Goal: Communication & Community: Answer question/provide support

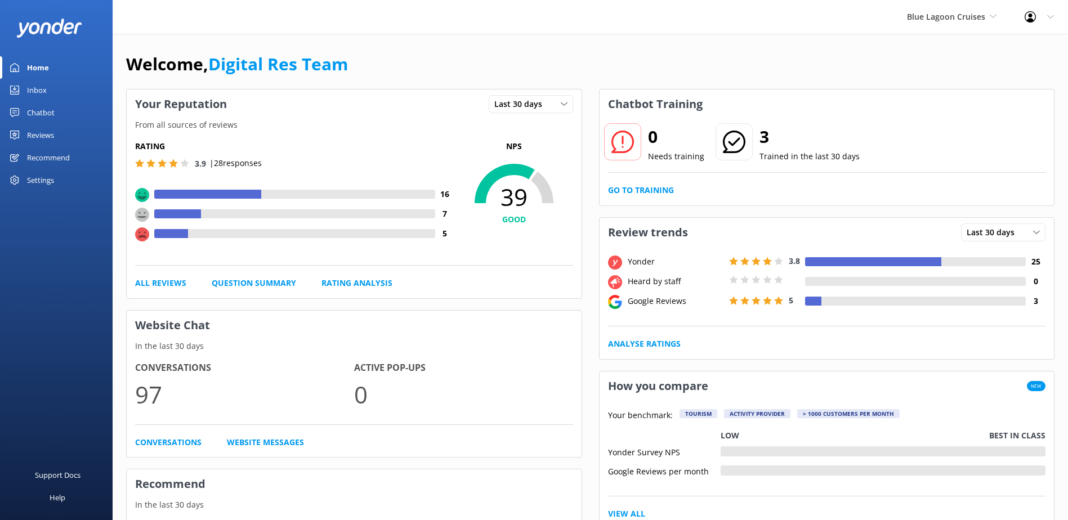
click at [51, 93] on link "Inbox" at bounding box center [56, 90] width 113 height 23
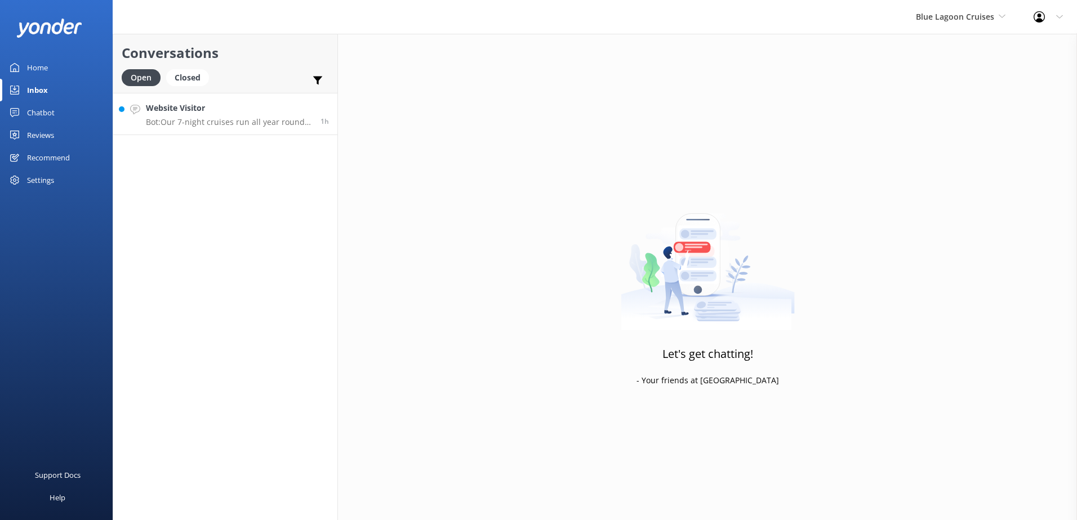
click at [251, 120] on p "Bot: Our 7-night cruises run all year round and depart every [DATE] at 2:30 pm.…" at bounding box center [229, 122] width 166 height 10
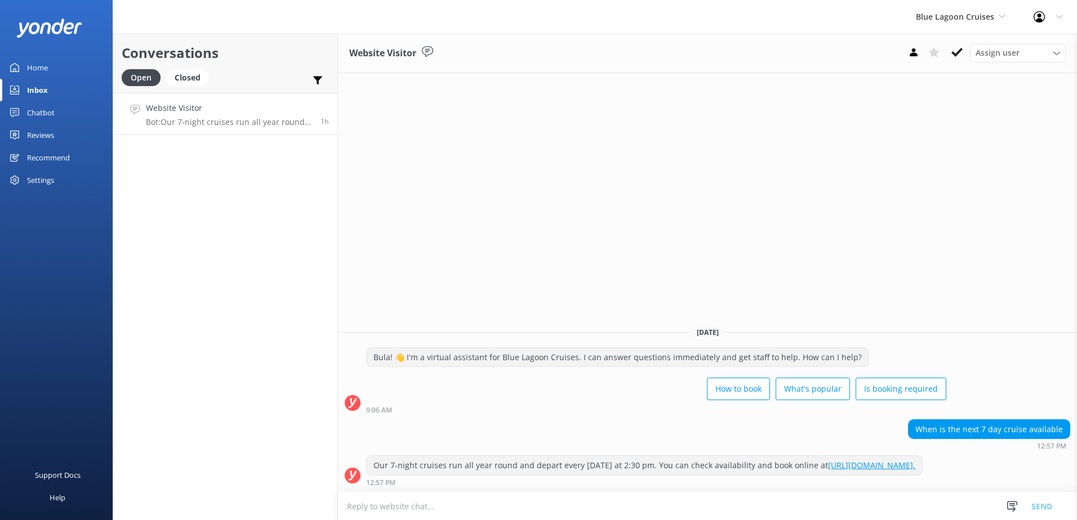
click at [828, 466] on link "[URL][DOMAIN_NAME]." at bounding box center [871, 465] width 87 height 11
click at [947, 54] on button at bounding box center [957, 52] width 20 height 17
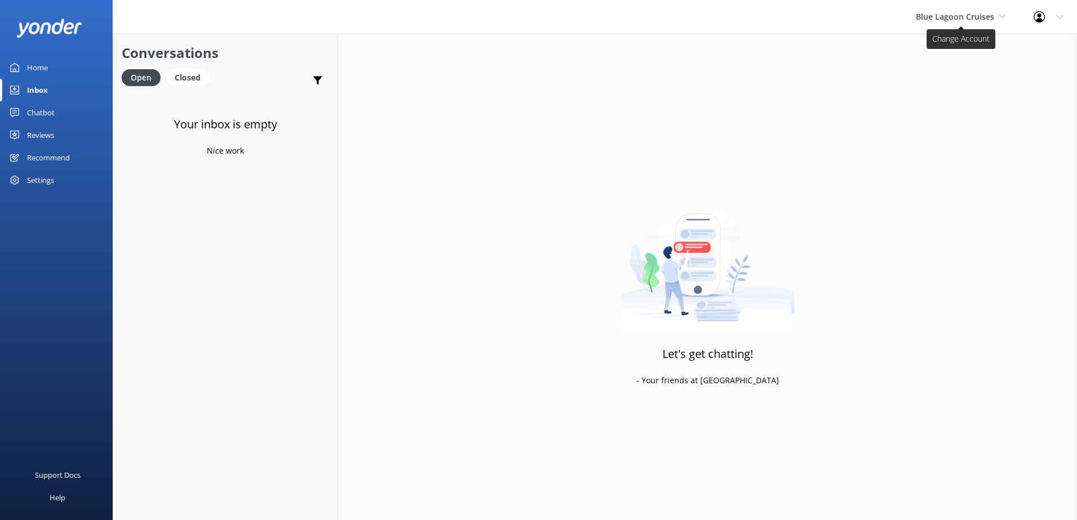
click at [961, 16] on span "Blue Lagoon Cruises" at bounding box center [955, 16] width 78 height 11
click at [964, 132] on link "Awesome Adventures Fiji" at bounding box center [958, 128] width 113 height 27
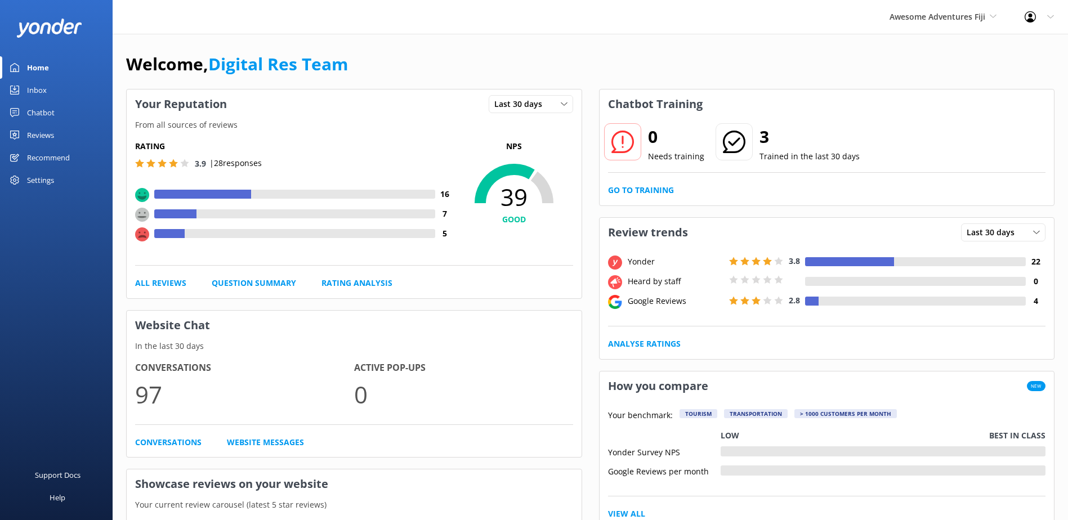
click at [55, 95] on link "Inbox" at bounding box center [56, 90] width 113 height 23
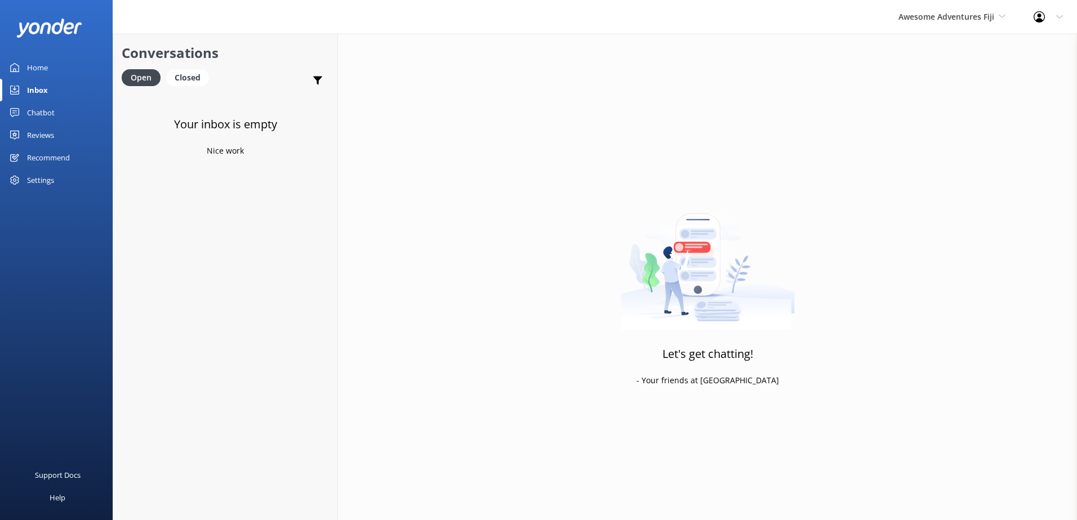
click at [965, 26] on div "Awesome Adventures Fiji South Sea Sailing South Sea Cruises Malamala Beach Club…" at bounding box center [951, 17] width 135 height 34
click at [950, 101] on link "Malamala Beach Club" at bounding box center [940, 101] width 113 height 27
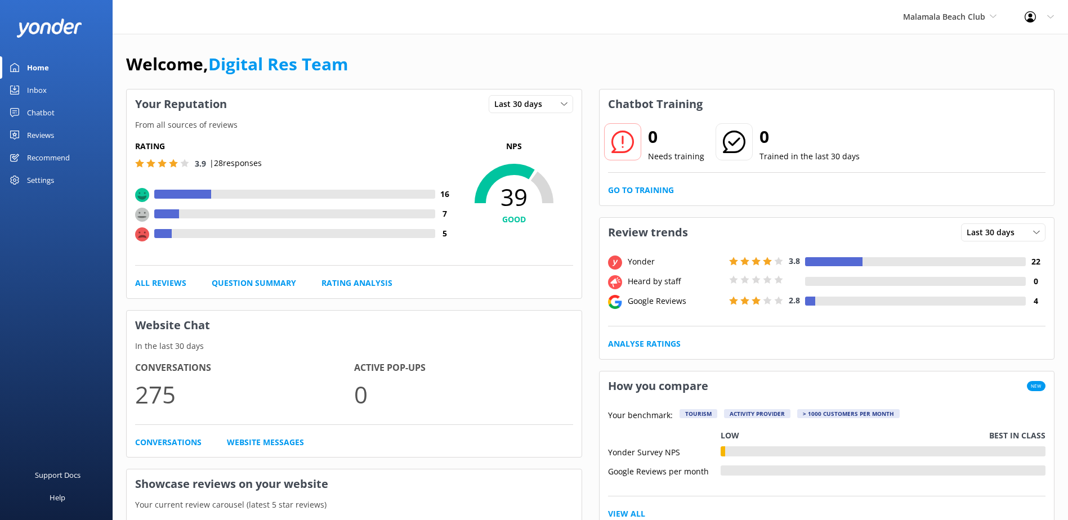
drag, startPoint x: 52, startPoint y: 82, endPoint x: 48, endPoint y: 88, distance: 6.9
click at [52, 83] on link "Inbox" at bounding box center [56, 90] width 113 height 23
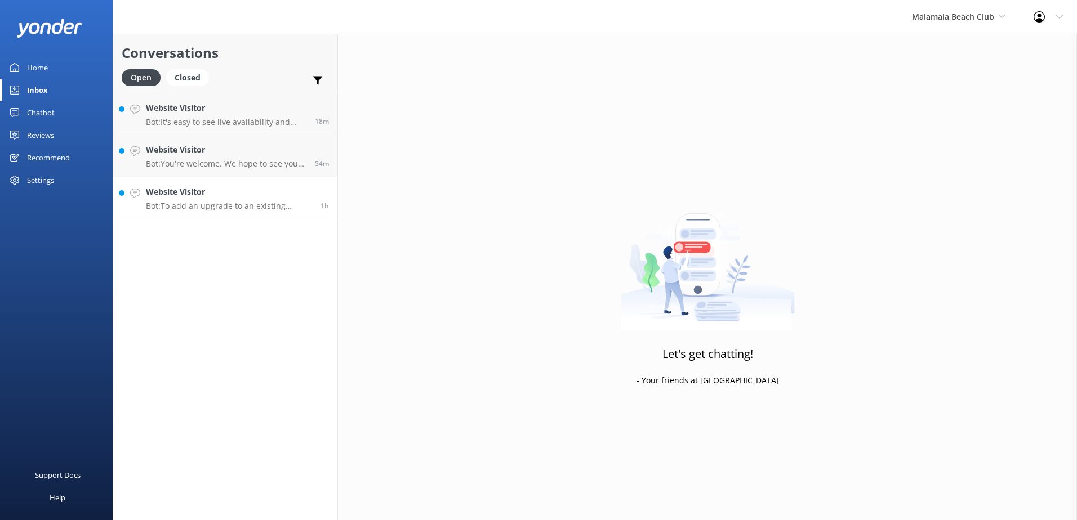
click at [227, 193] on h4 "Website Visitor" at bounding box center [229, 192] width 166 height 12
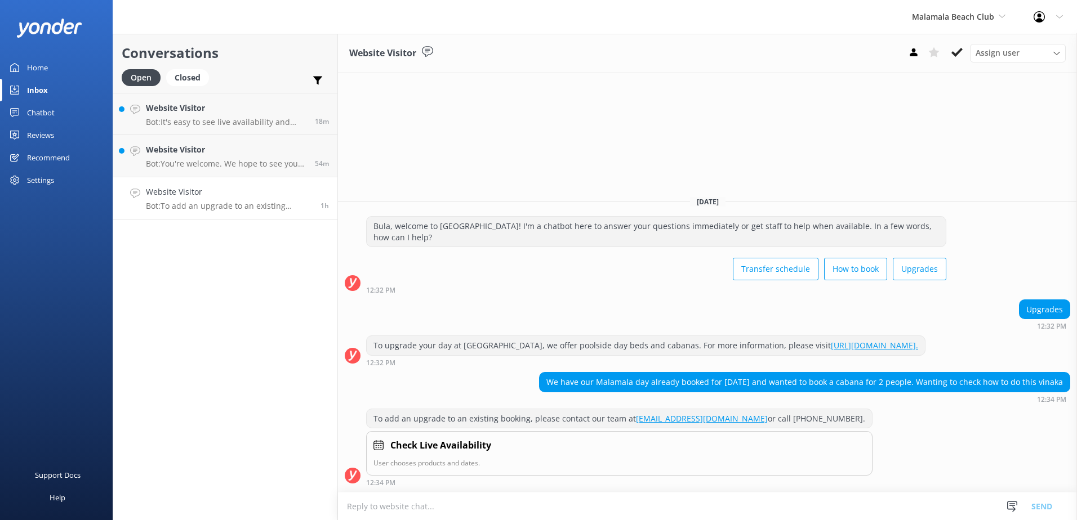
click at [953, 59] on button at bounding box center [957, 52] width 20 height 17
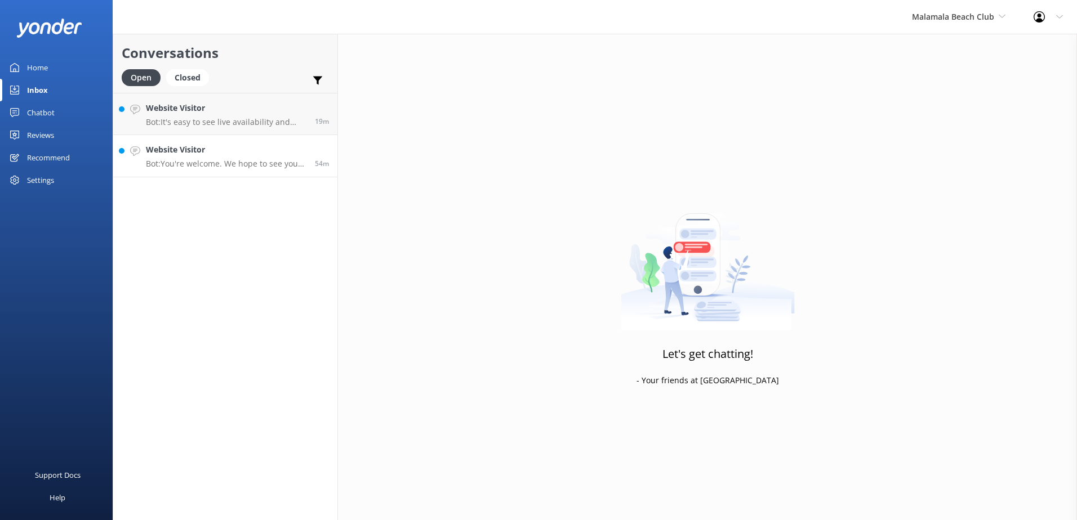
click at [229, 156] on h4 "Website Visitor" at bounding box center [226, 150] width 161 height 12
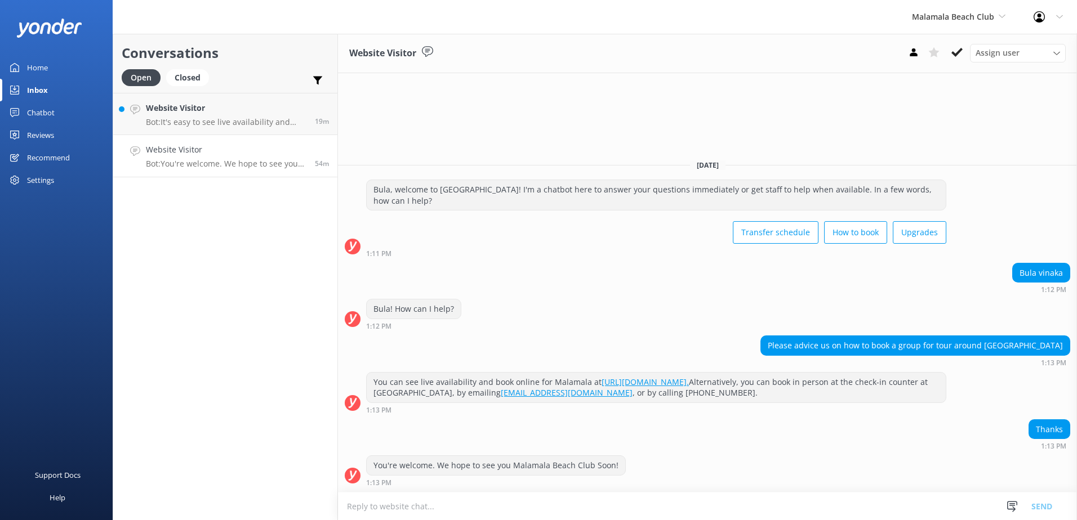
click at [967, 49] on div "Assign user [PERSON_NAME] [PERSON_NAME] Digital Res Team [PERSON_NAME] [PERSON_…" at bounding box center [984, 53] width 162 height 18
click at [962, 51] on button at bounding box center [957, 52] width 20 height 17
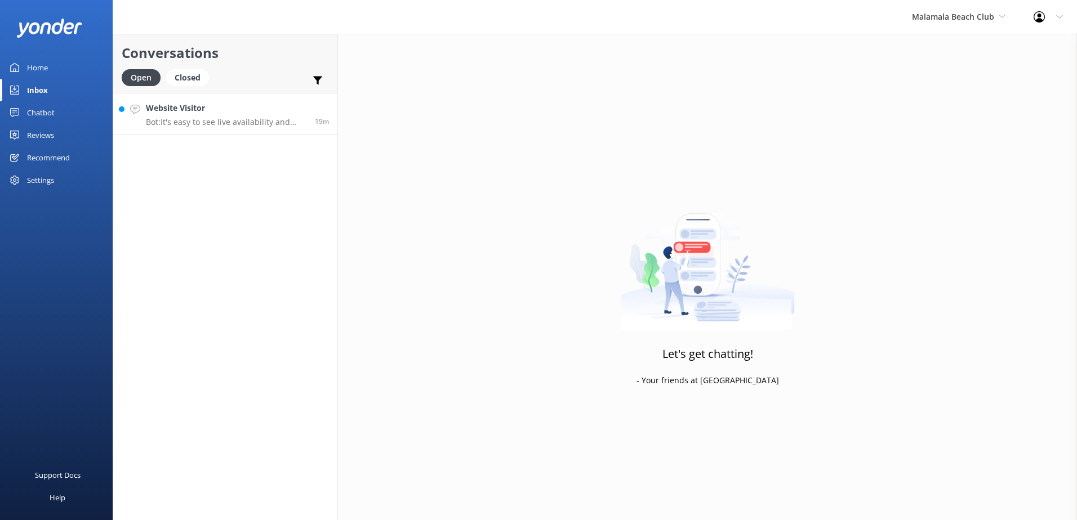
click at [252, 121] on p "Bot: It's easy to see live availability and book online at [URL][DOMAIN_NAME]. …" at bounding box center [226, 122] width 161 height 10
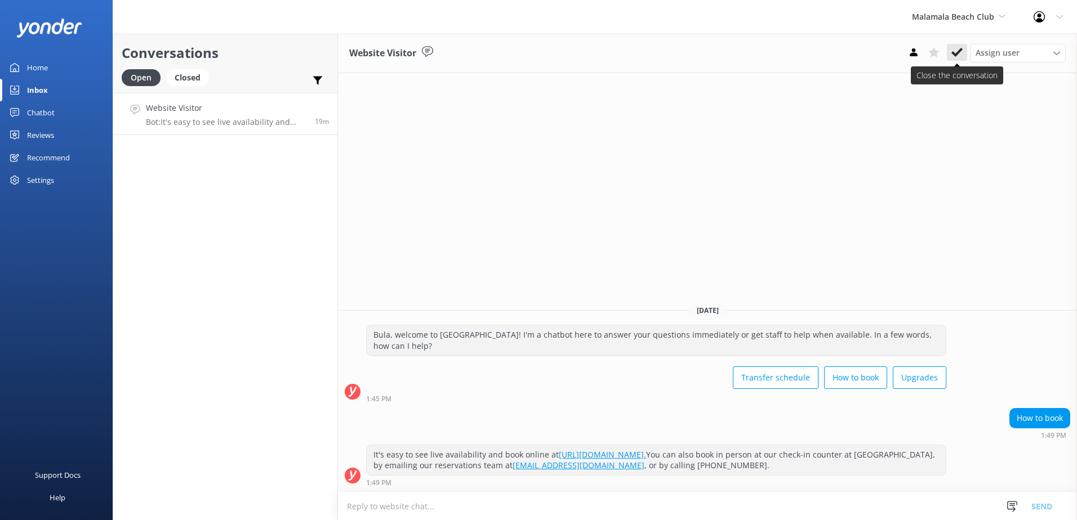
click at [961, 54] on icon at bounding box center [956, 52] width 11 height 11
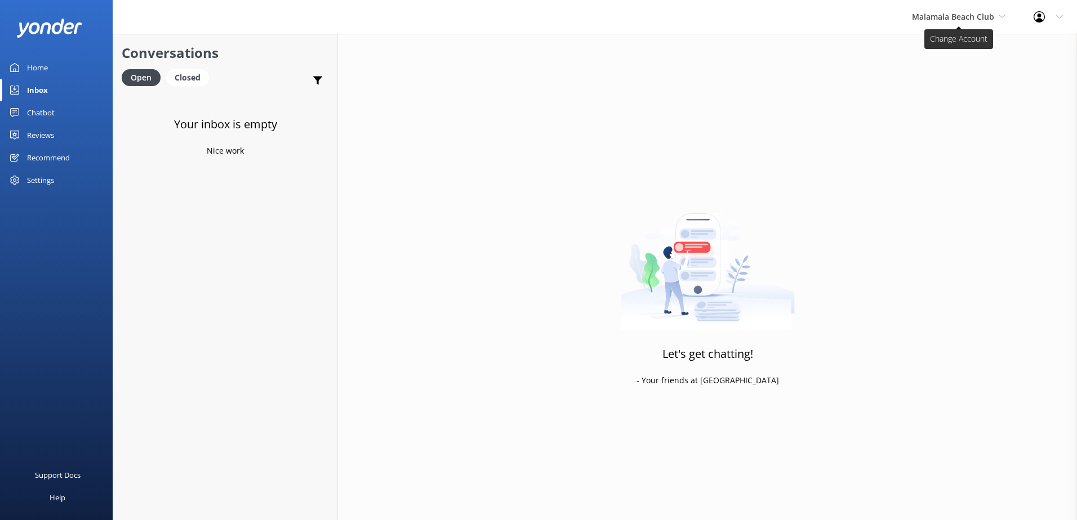
click at [977, 20] on span "Malamala Beach Club" at bounding box center [953, 16] width 82 height 11
click at [947, 76] on link "South Sea Cruises" at bounding box center [954, 74] width 113 height 27
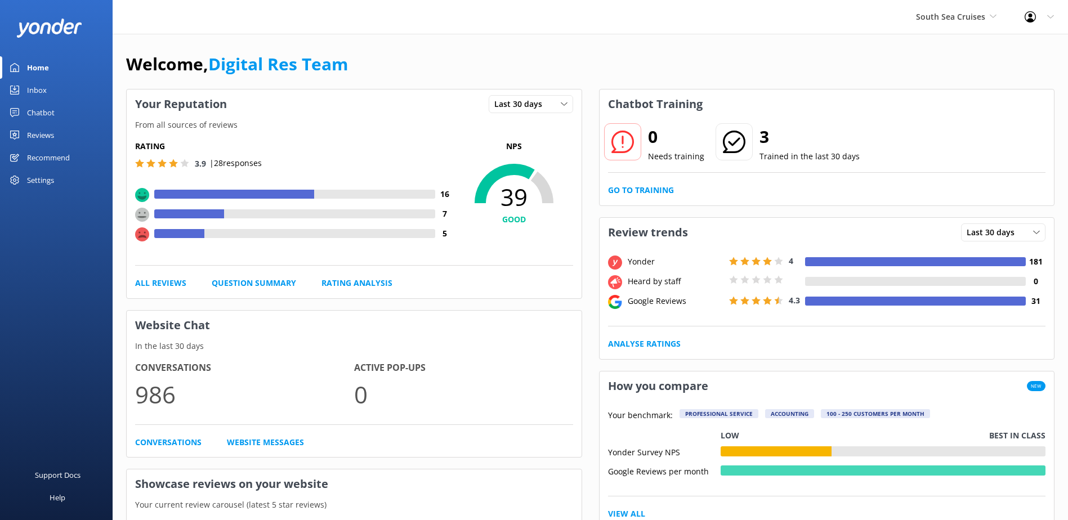
click at [61, 93] on link "Inbox" at bounding box center [56, 90] width 113 height 23
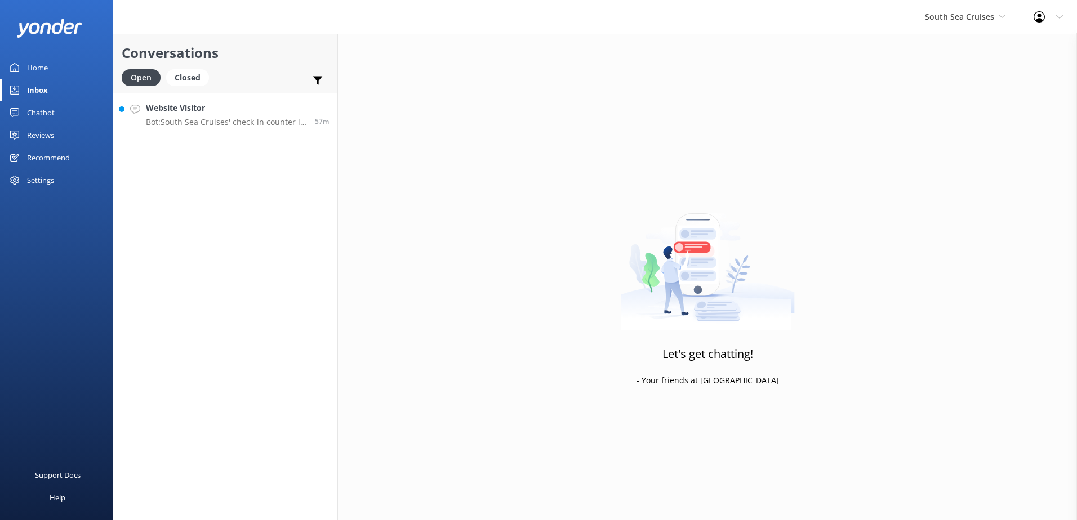
click at [212, 113] on h4 "Website Visitor" at bounding box center [226, 108] width 161 height 12
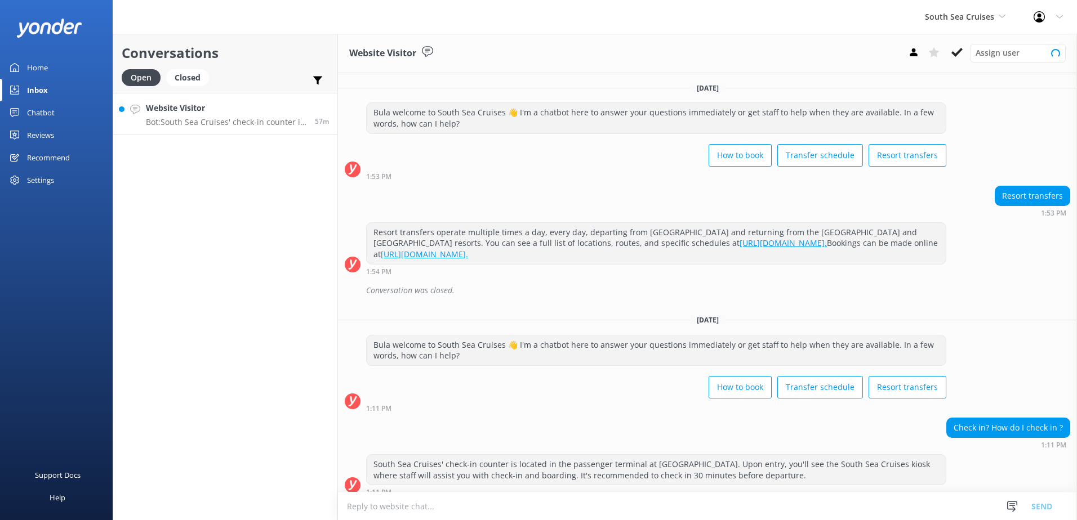
scroll to position [10, 0]
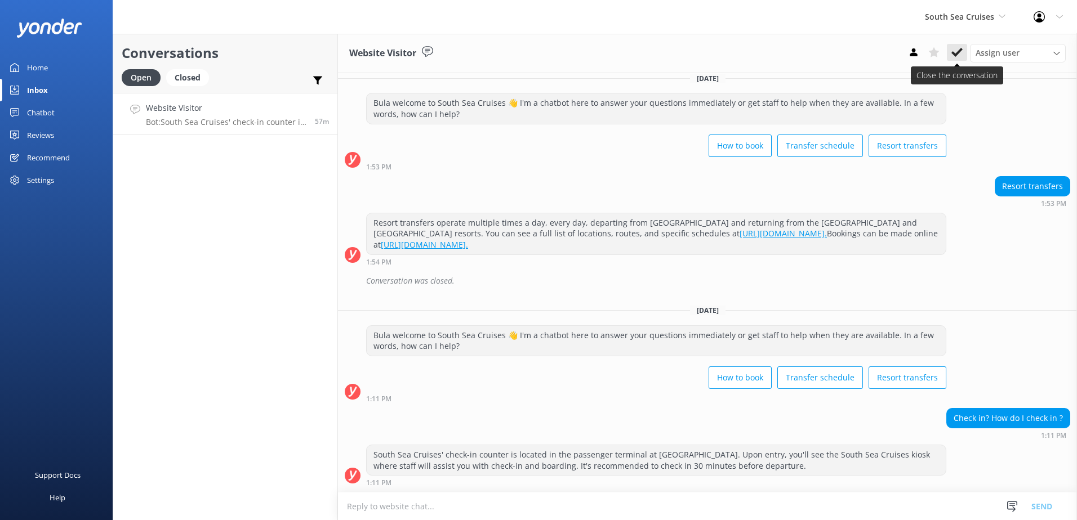
click at [954, 54] on use at bounding box center [956, 52] width 11 height 9
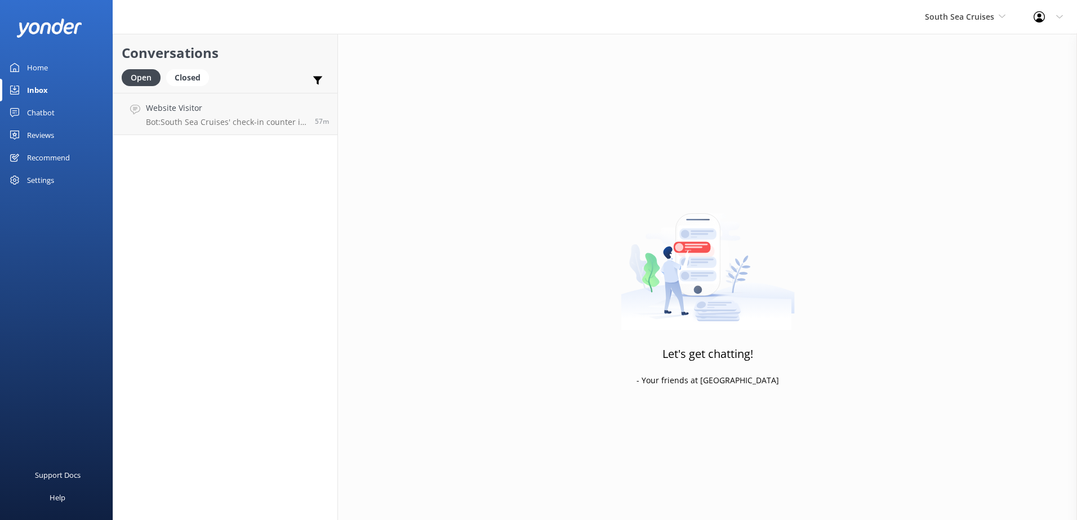
click at [968, 28] on div "South Sea Cruises South Sea Sailing South Sea Cruises Malamala Beach Club Aweso…" at bounding box center [965, 17] width 109 height 34
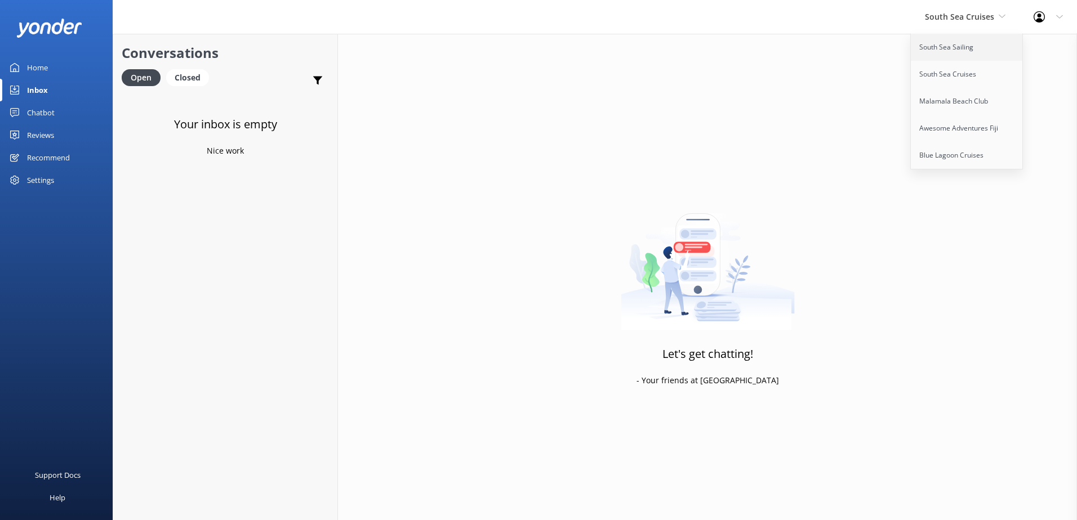
click at [966, 44] on link "South Sea Sailing" at bounding box center [967, 47] width 113 height 27
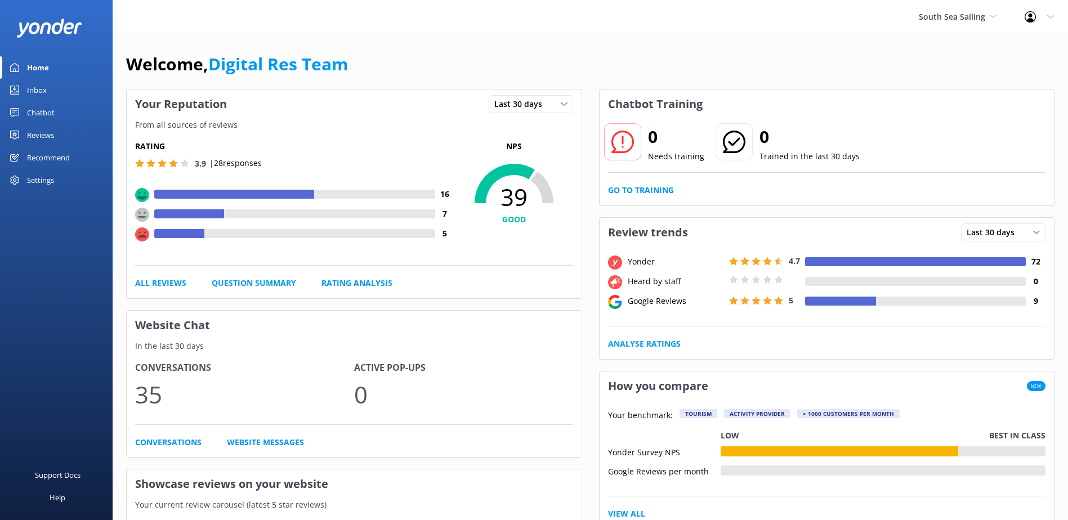
click at [35, 97] on div "Inbox" at bounding box center [37, 90] width 20 height 23
